Goal: Register for event/course

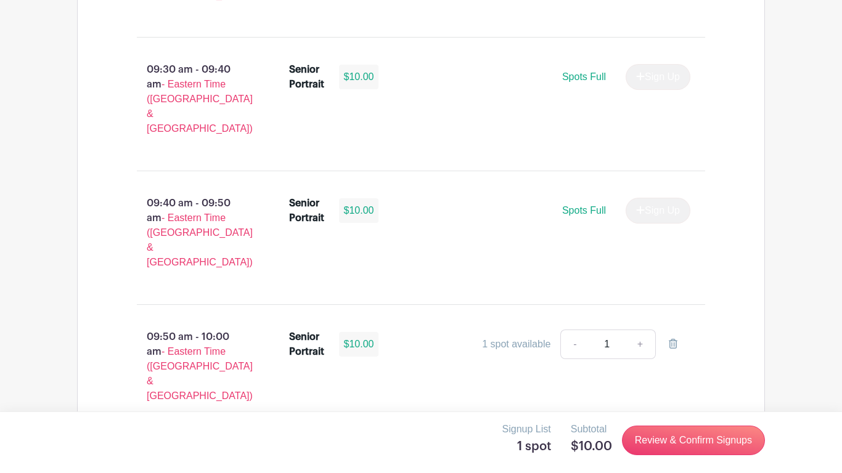
scroll to position [1298, 0]
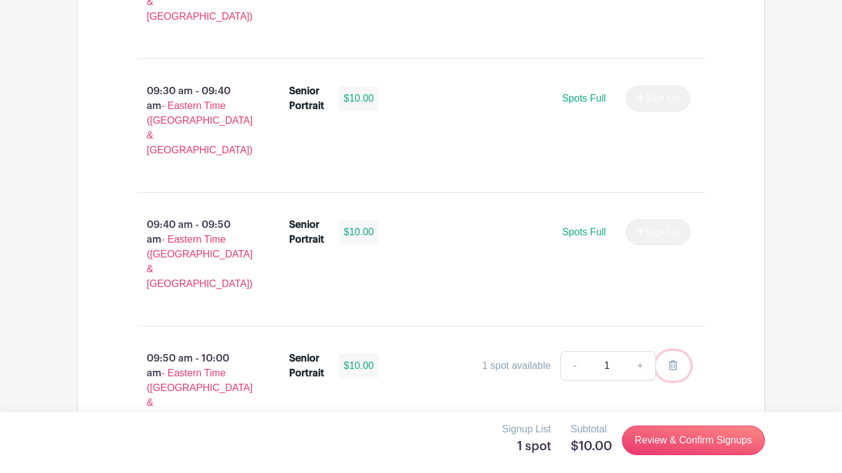
click at [672, 360] on icon at bounding box center [673, 365] width 9 height 10
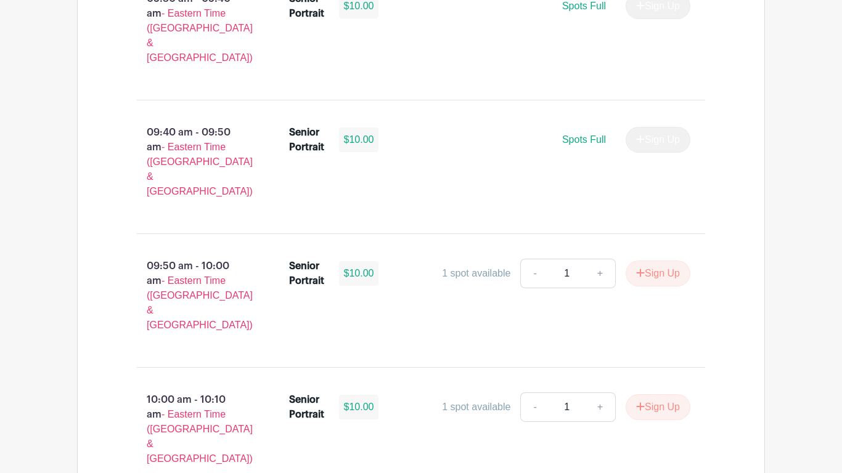
scroll to position [1392, 0]
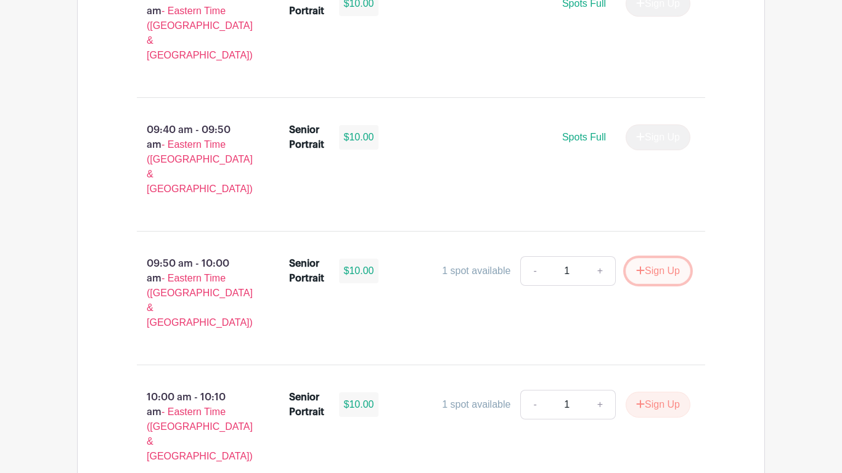
click at [657, 258] on button "Sign Up" at bounding box center [657, 271] width 65 height 26
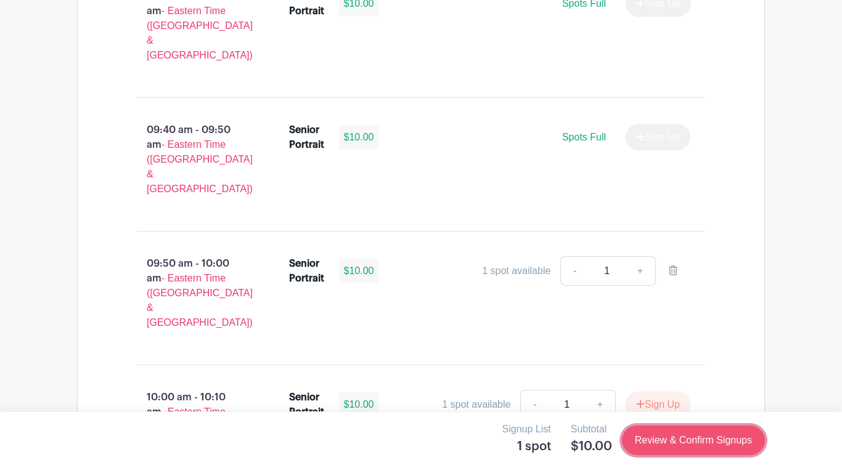
click at [651, 453] on link "Review & Confirm Signups" at bounding box center [693, 441] width 143 height 30
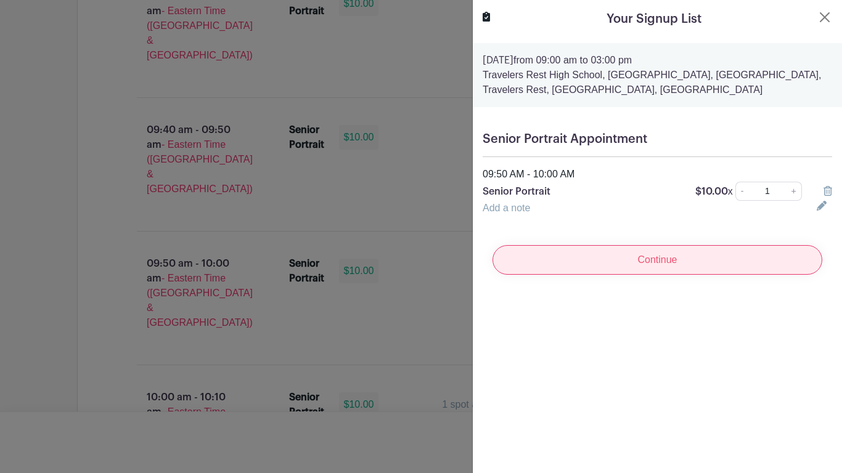
click at [681, 272] on input "Continue" at bounding box center [657, 260] width 330 height 30
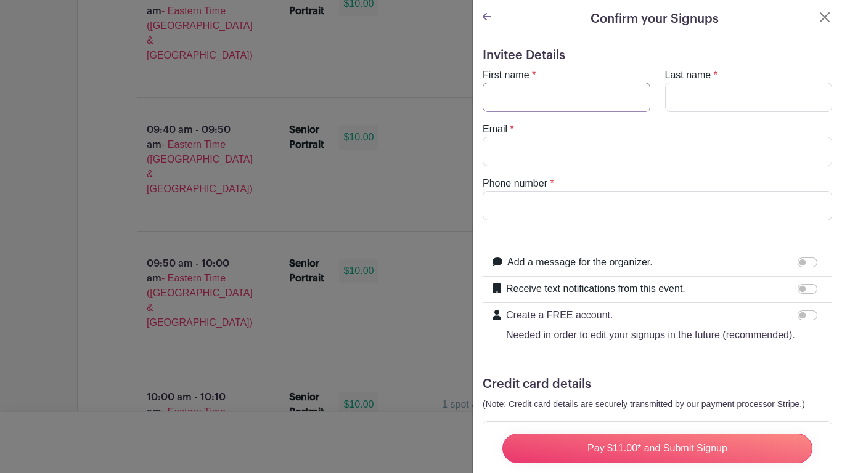
click at [575, 98] on input "First name" at bounding box center [566, 98] width 168 height 30
type input "[PERSON_NAME]"
click at [704, 98] on input "Last name" at bounding box center [749, 98] width 168 height 30
type input "[PERSON_NAME]"
click at [665, 157] on input "Email" at bounding box center [656, 152] width 349 height 30
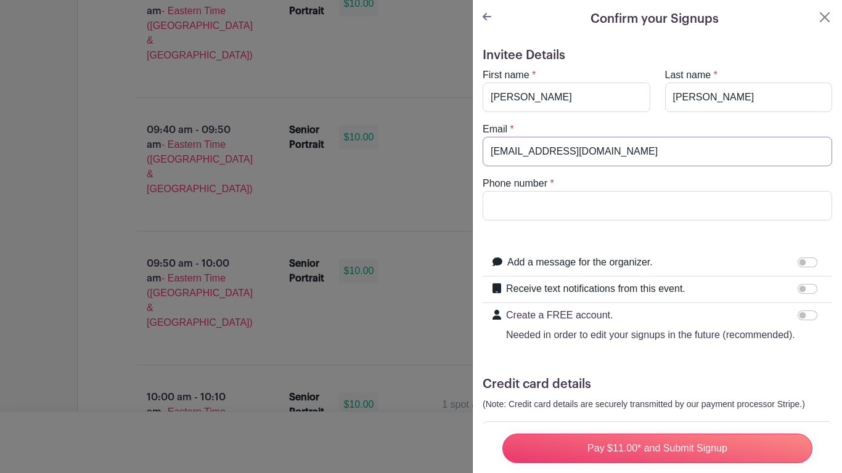
type input "[EMAIL_ADDRESS][DOMAIN_NAME]"
click at [649, 207] on input "Phone number" at bounding box center [656, 206] width 349 height 30
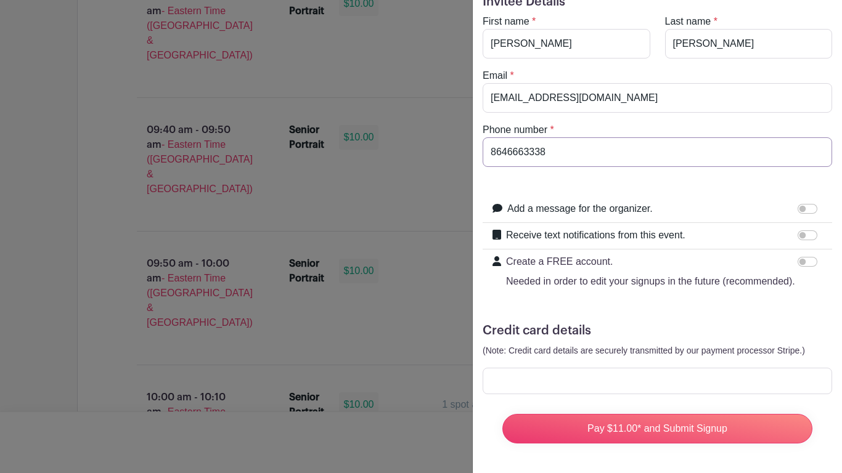
type input "8646663338"
click at [525, 373] on div at bounding box center [656, 381] width 349 height 26
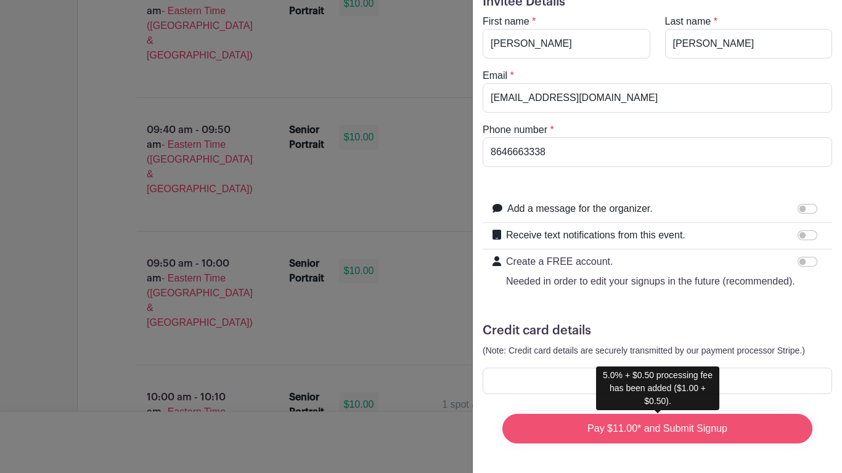
click at [538, 426] on input "Pay $11.00* and Submit Signup" at bounding box center [657, 429] width 310 height 30
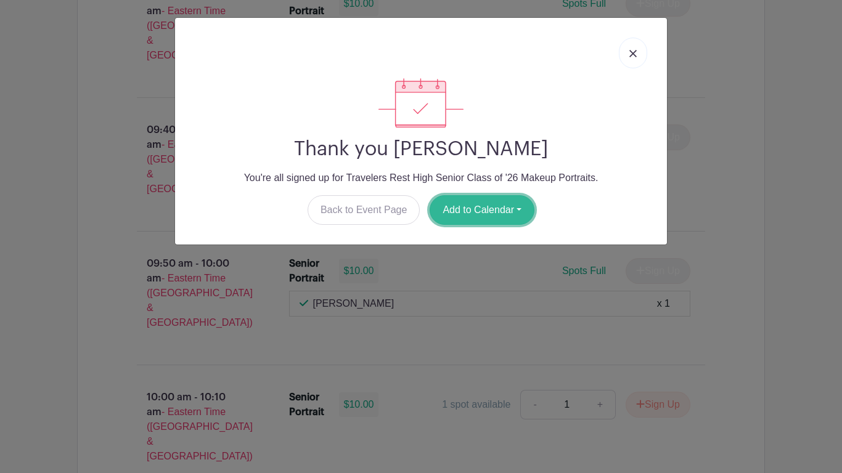
click at [484, 197] on button "Add to Calendar" at bounding box center [481, 210] width 105 height 30
